Goal: Task Accomplishment & Management: Manage account settings

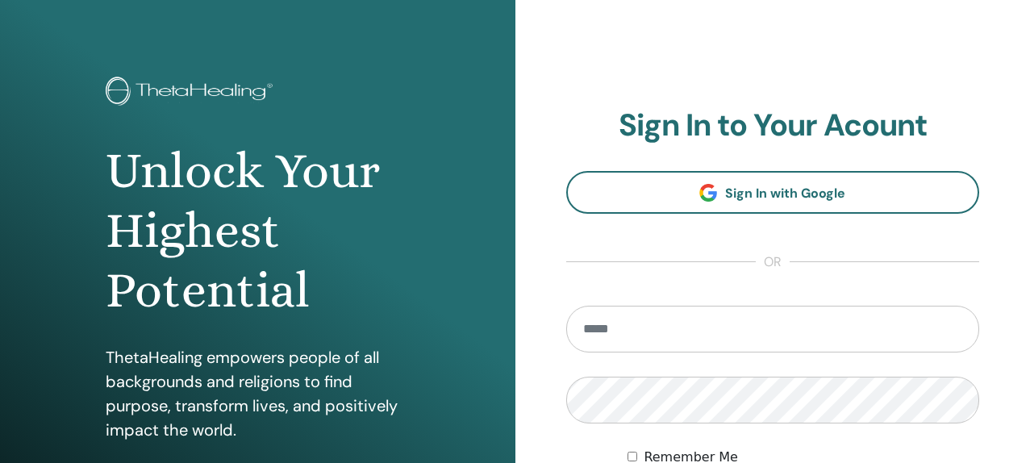
scroll to position [45, 0]
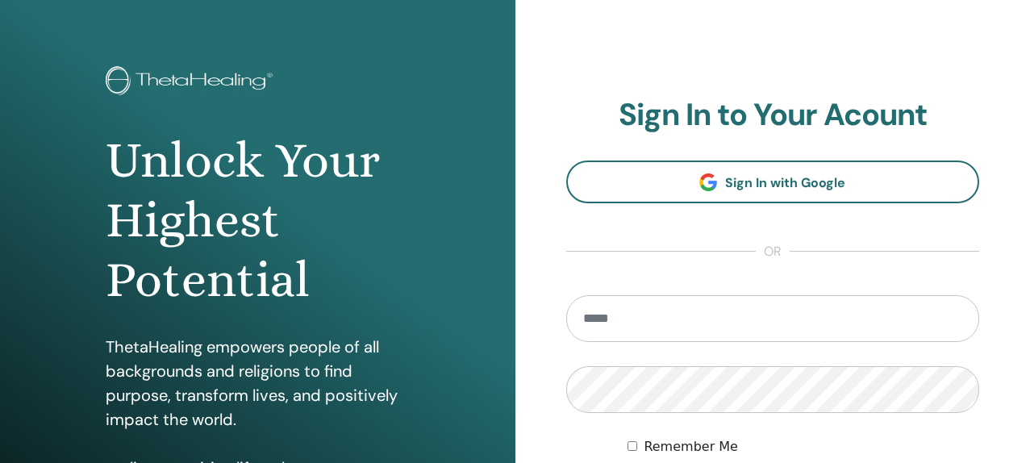
click at [728, 319] on input "email" at bounding box center [773, 318] width 414 height 47
type input "**********"
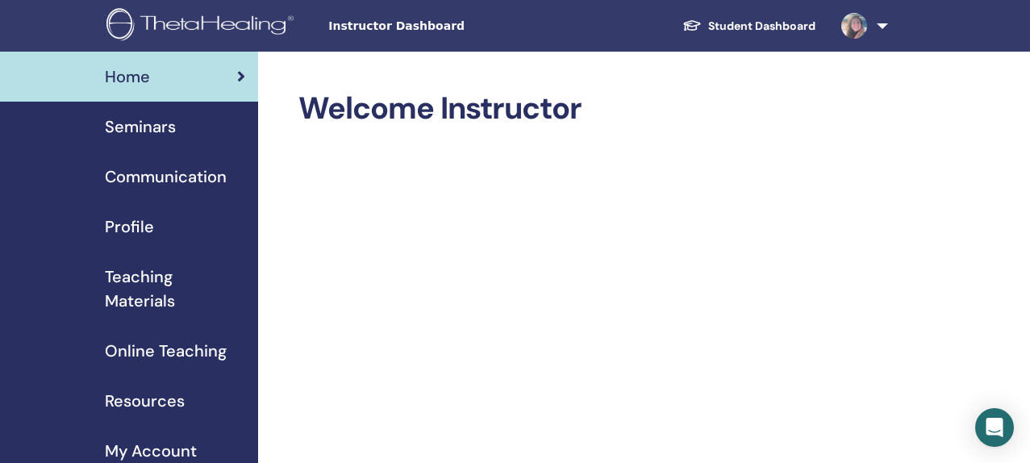
click at [192, 124] on div "Seminars" at bounding box center [129, 127] width 232 height 24
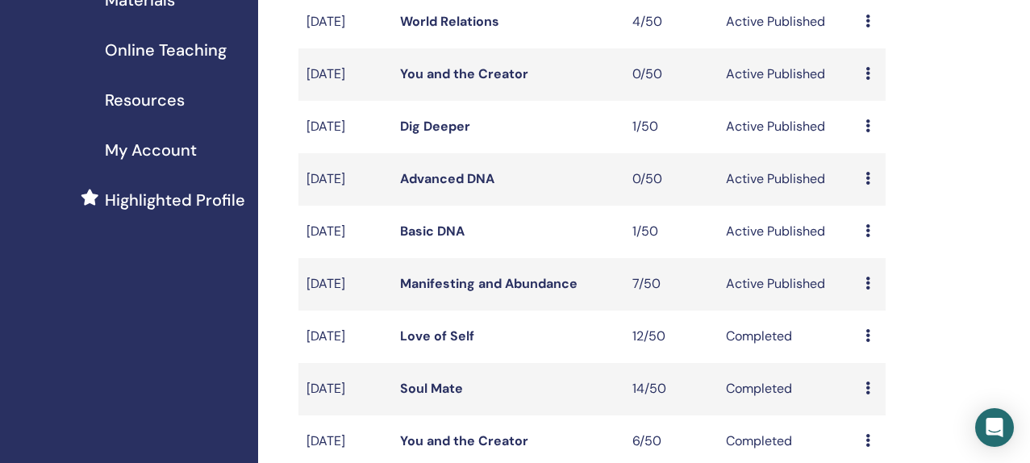
scroll to position [302, 0]
click at [506, 291] on link "Manifesting and Abundance" at bounding box center [488, 282] width 177 height 17
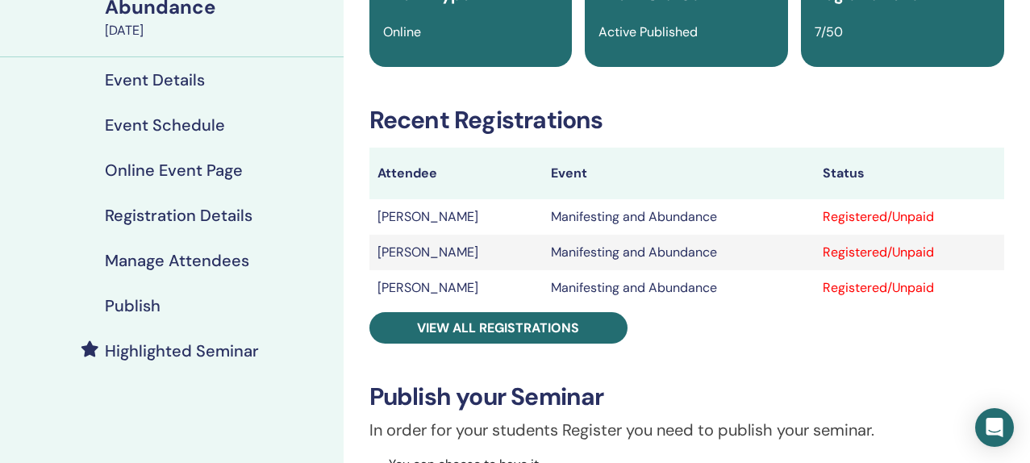
scroll to position [230, 0]
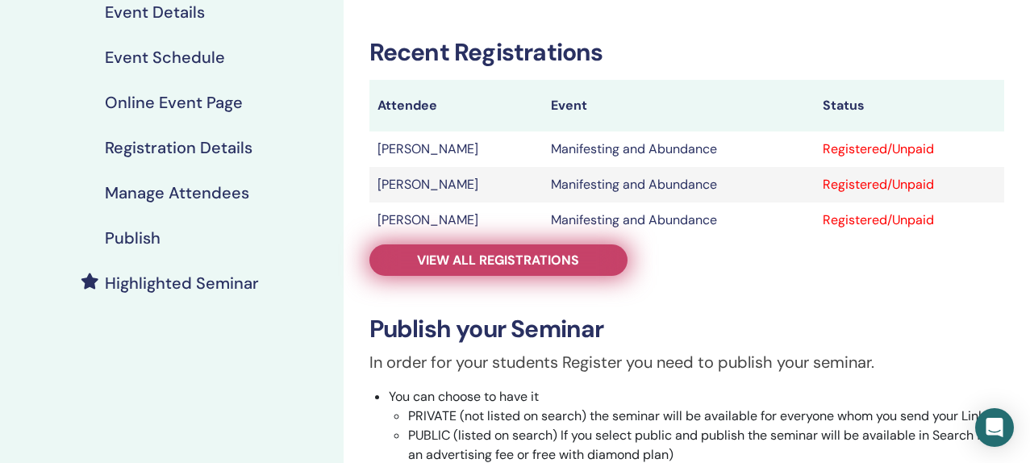
click at [481, 273] on link "View all registrations" at bounding box center [498, 259] width 258 height 31
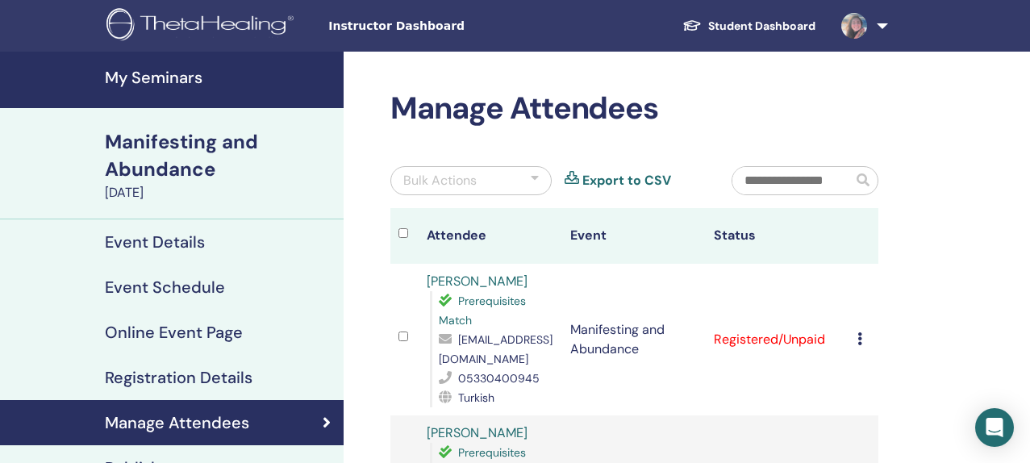
click at [170, 80] on h4 "My Seminars" at bounding box center [219, 77] width 229 height 19
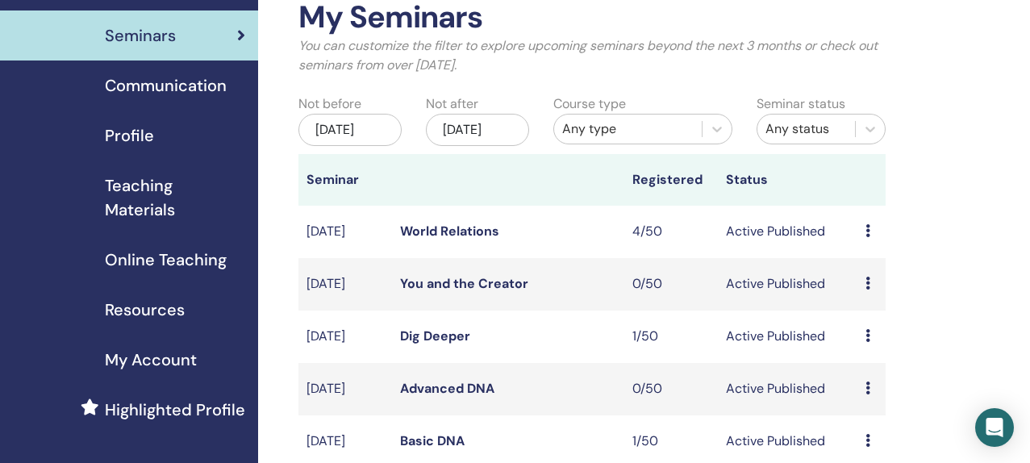
scroll to position [140, 0]
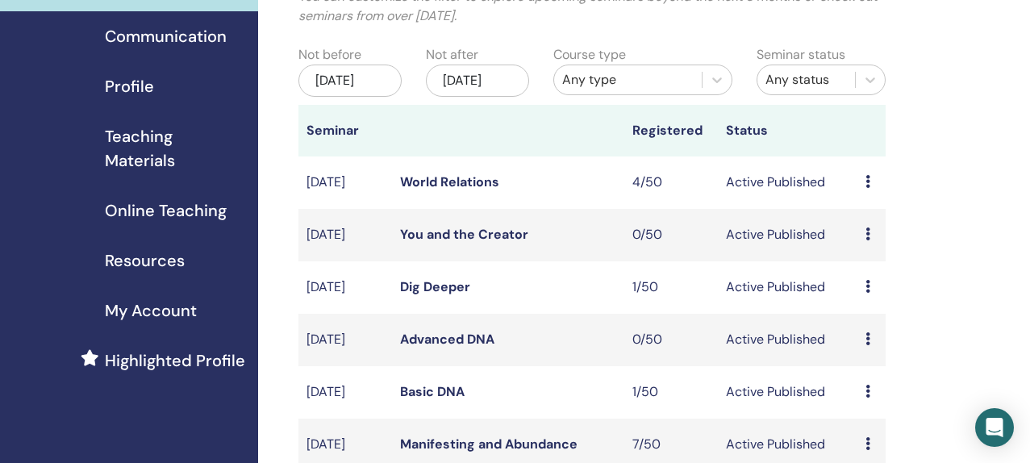
click at [473, 190] on link "World Relations" at bounding box center [449, 181] width 99 height 17
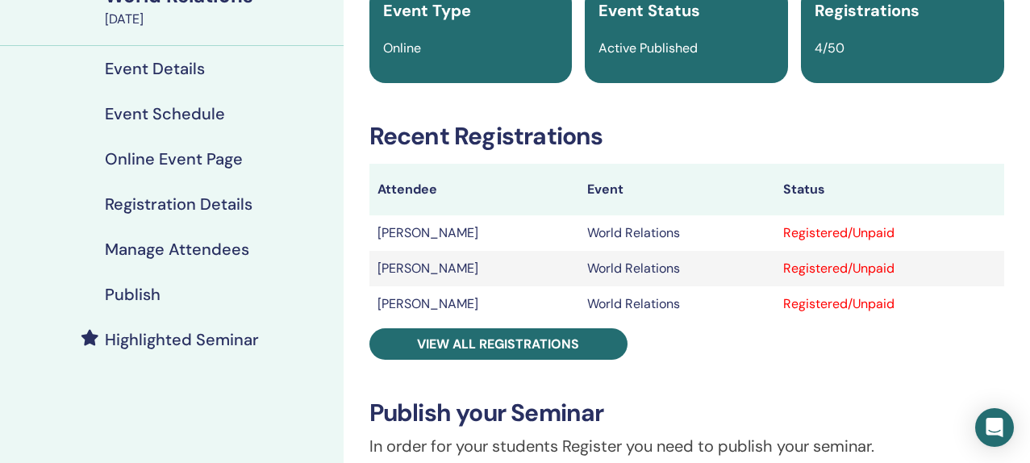
scroll to position [148, 0]
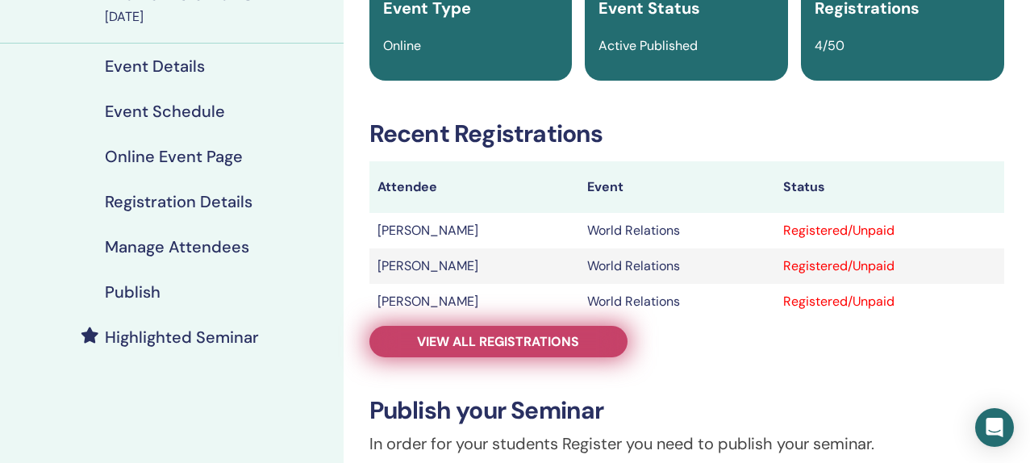
click at [497, 340] on span "View all registrations" at bounding box center [498, 341] width 162 height 17
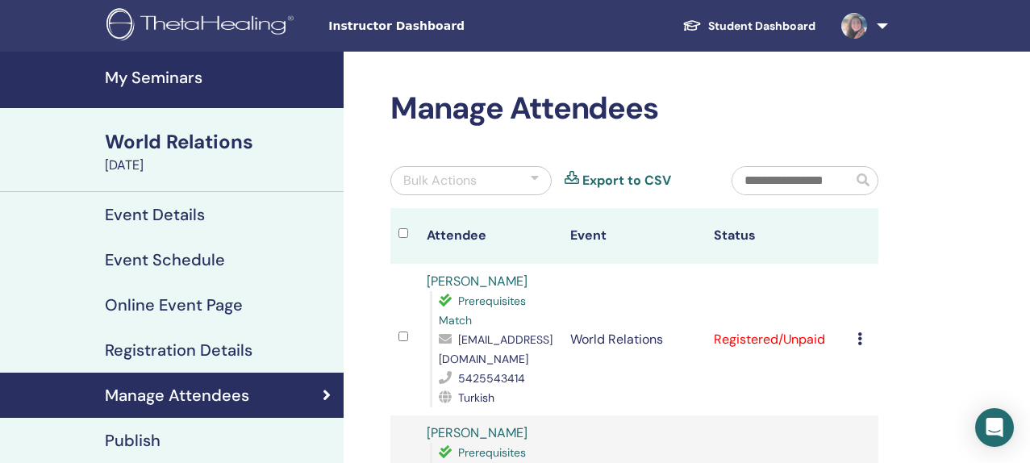
click at [163, 73] on h4 "My Seminars" at bounding box center [219, 77] width 229 height 19
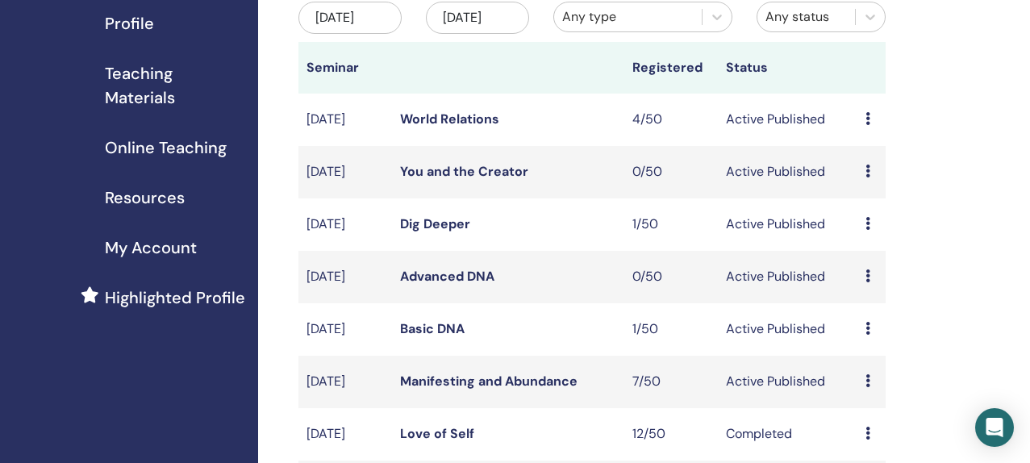
scroll to position [202, 0]
click at [440, 338] on link "Basic DNA" at bounding box center [432, 329] width 65 height 17
